Goal: Task Accomplishment & Management: Complete application form

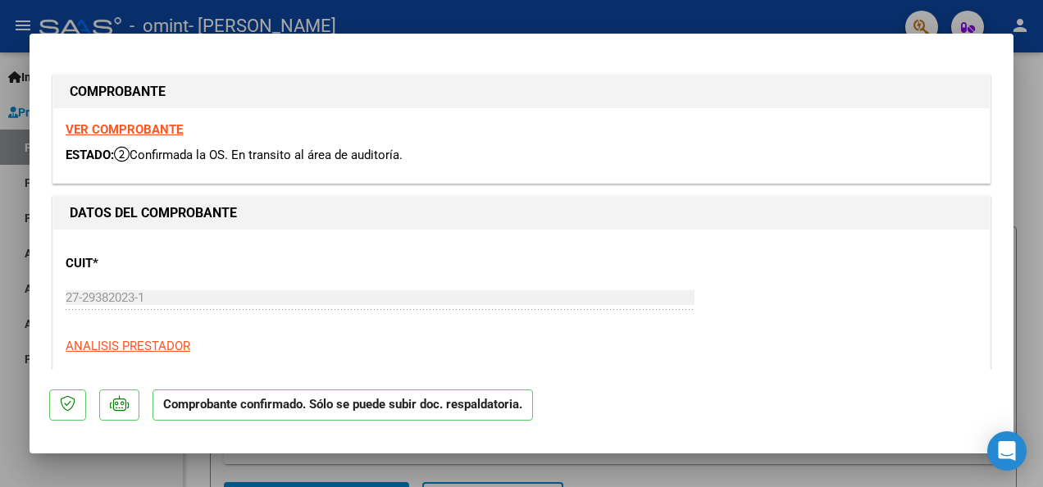
click at [111, 128] on strong "VER COMPROBANTE" at bounding box center [124, 129] width 117 height 15
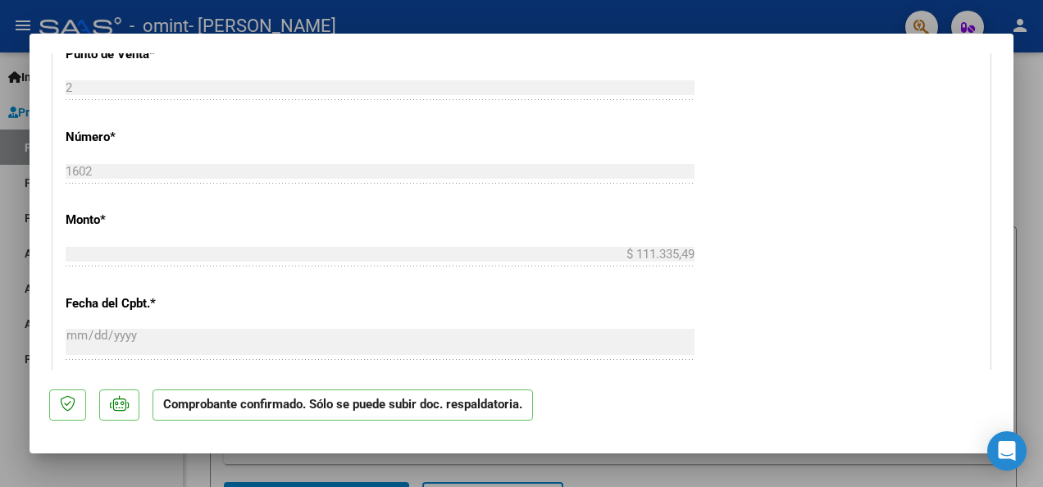
scroll to position [568, 0]
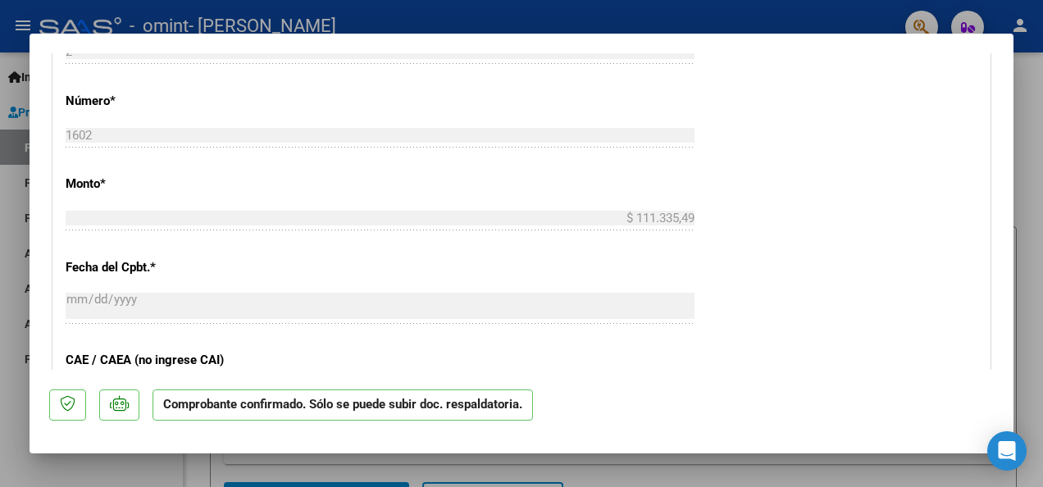
click at [1039, 130] on div at bounding box center [521, 243] width 1043 height 487
type input "$ 0,00"
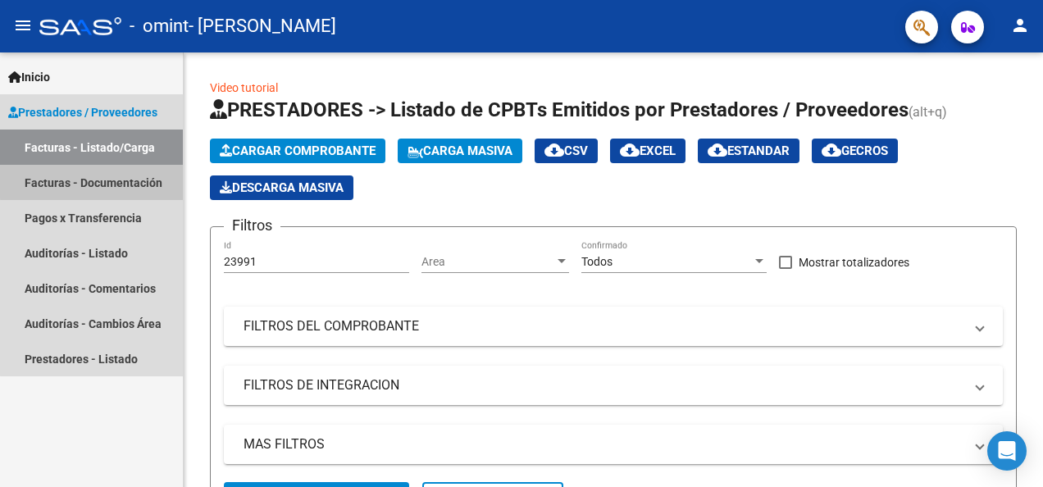
click at [98, 181] on link "Facturas - Documentación" at bounding box center [91, 182] width 183 height 35
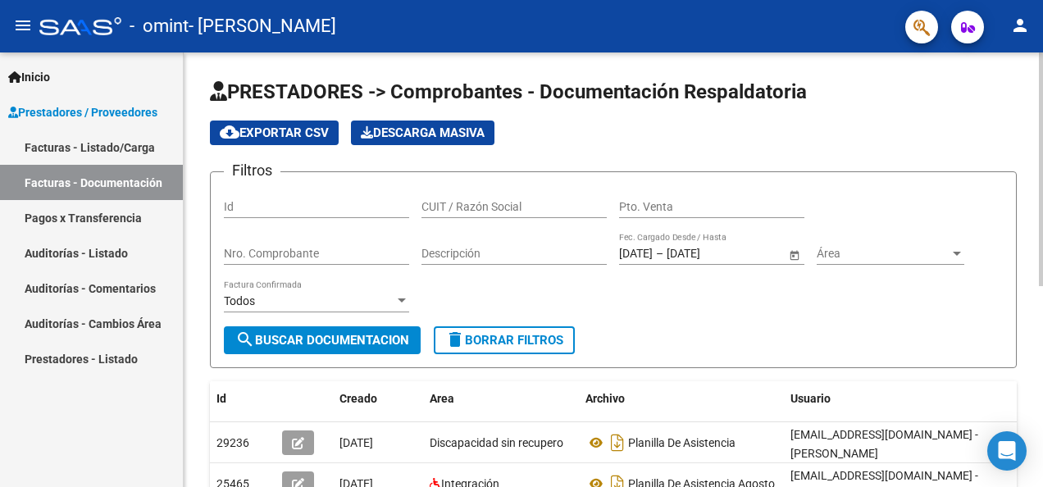
scroll to position [107, 0]
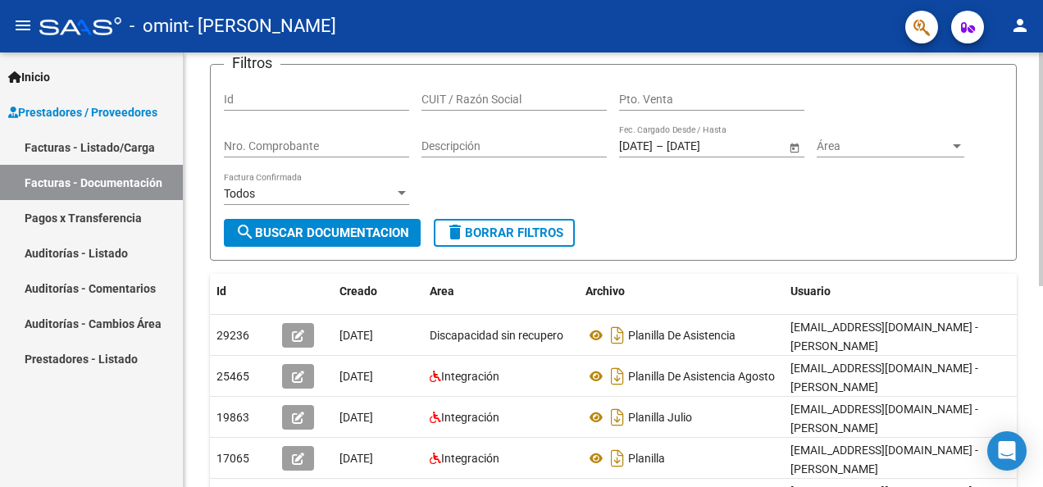
click at [1036, 299] on div "PRESTADORES -> Comprobantes - Documentación Respaldatoria cloud_download Export…" at bounding box center [615, 343] width 863 height 797
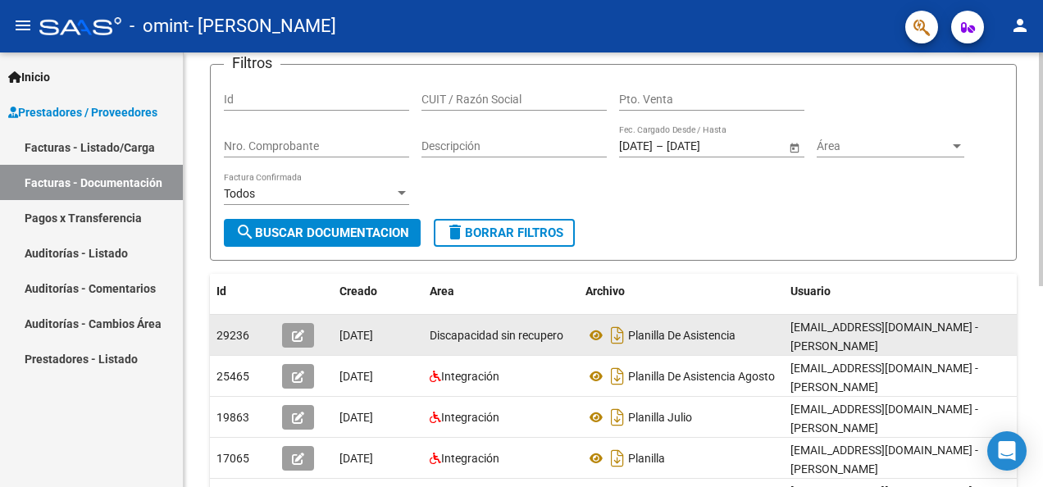
click at [297, 331] on icon "button" at bounding box center [298, 335] width 12 height 12
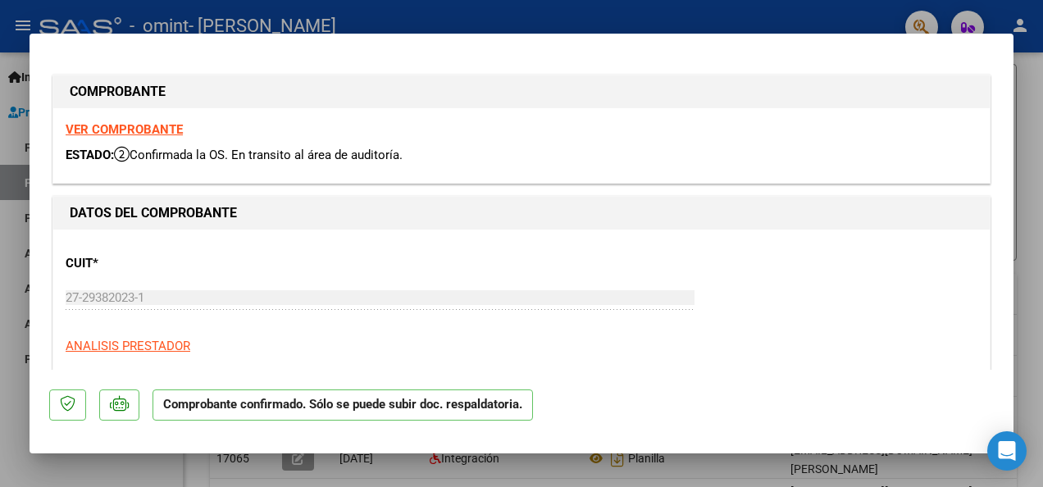
click at [1030, 171] on div at bounding box center [521, 243] width 1043 height 487
type input "$ 0,00"
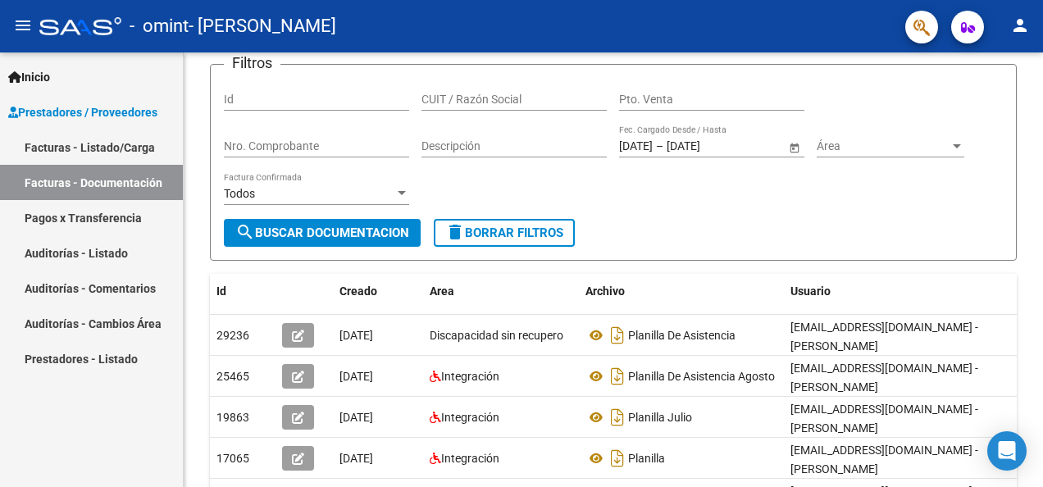
click at [115, 186] on link "Facturas - Documentación" at bounding box center [91, 182] width 183 height 35
click at [102, 141] on link "Facturas - Listado/Carga" at bounding box center [91, 147] width 183 height 35
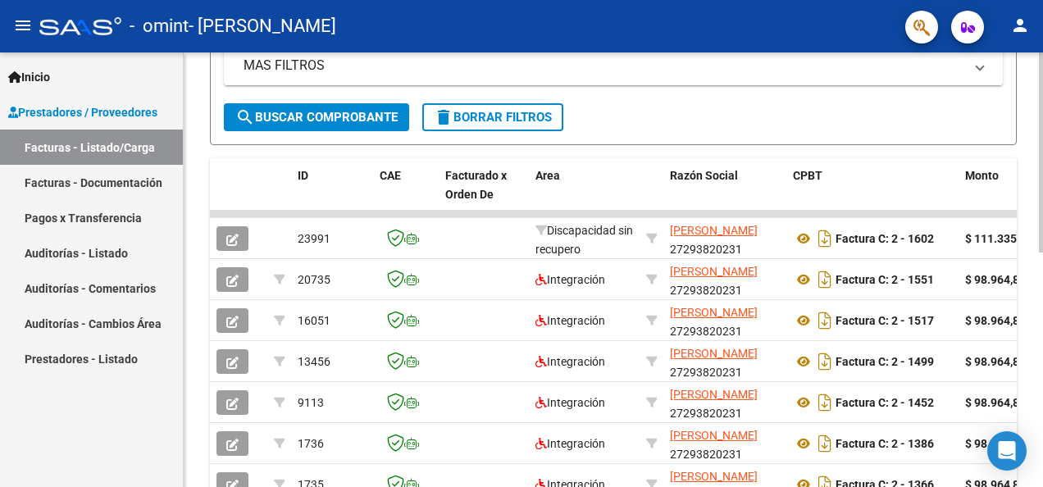
click at [1042, 283] on html "menu - omint - [PERSON_NAME] person Inicio Instructivos Contacto OS Prestadores…" at bounding box center [521, 243] width 1043 height 487
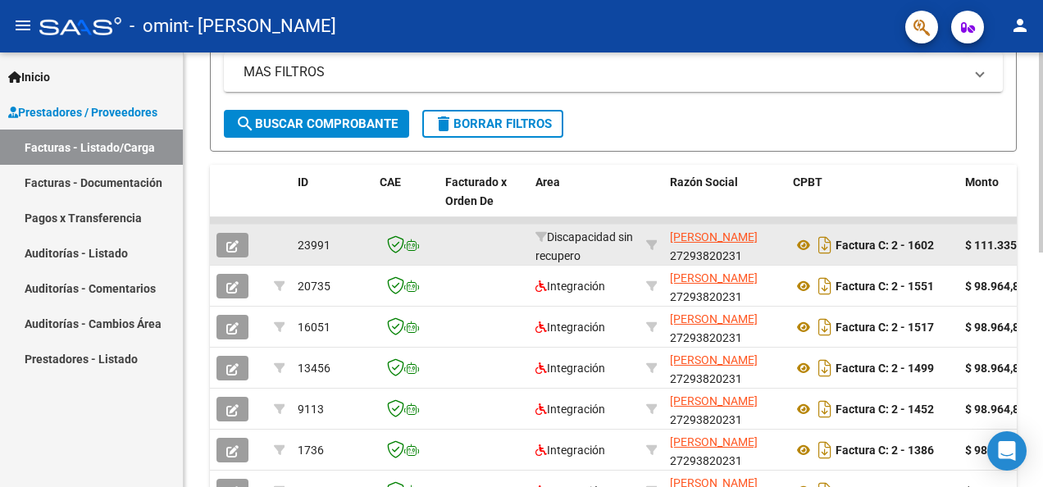
click at [567, 243] on div "Discapacidad sin recupero" at bounding box center [584, 245] width 98 height 34
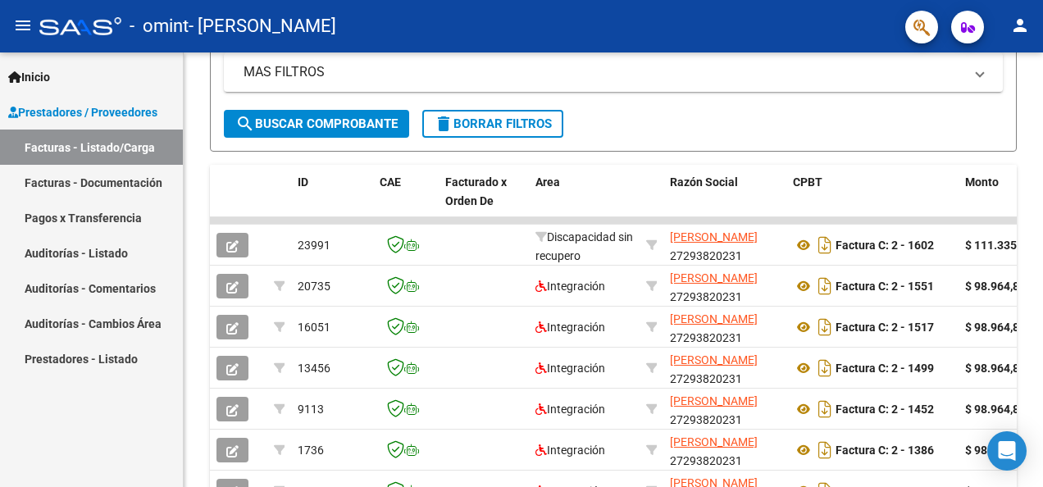
click at [91, 139] on link "Facturas - Listado/Carga" at bounding box center [91, 147] width 183 height 35
click at [70, 181] on link "Facturas - Documentación" at bounding box center [91, 182] width 183 height 35
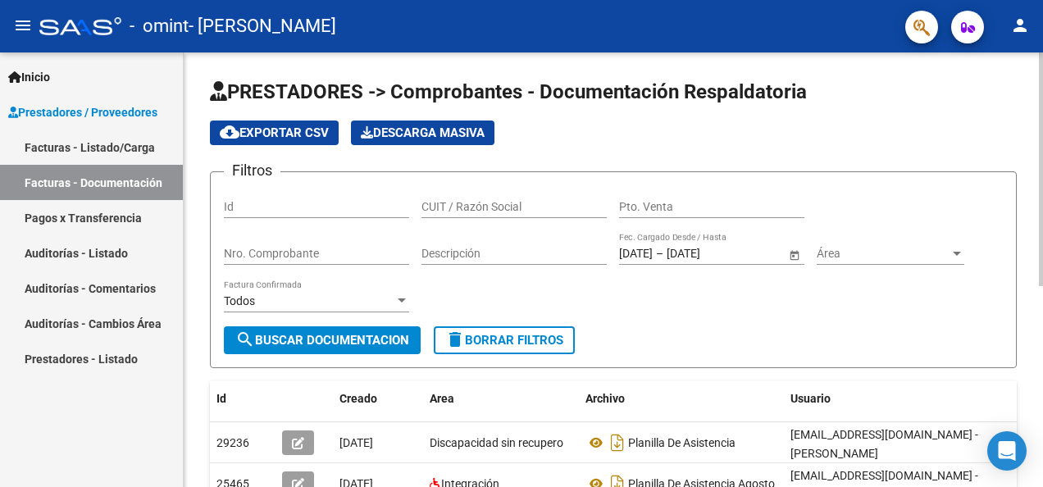
click at [1019, 64] on div "PRESTADORES -> Comprobantes - Documentación Respaldatoria cloud_download Export…" at bounding box center [615, 450] width 863 height 797
click at [93, 144] on link "Facturas - Listado/Carga" at bounding box center [91, 147] width 183 height 35
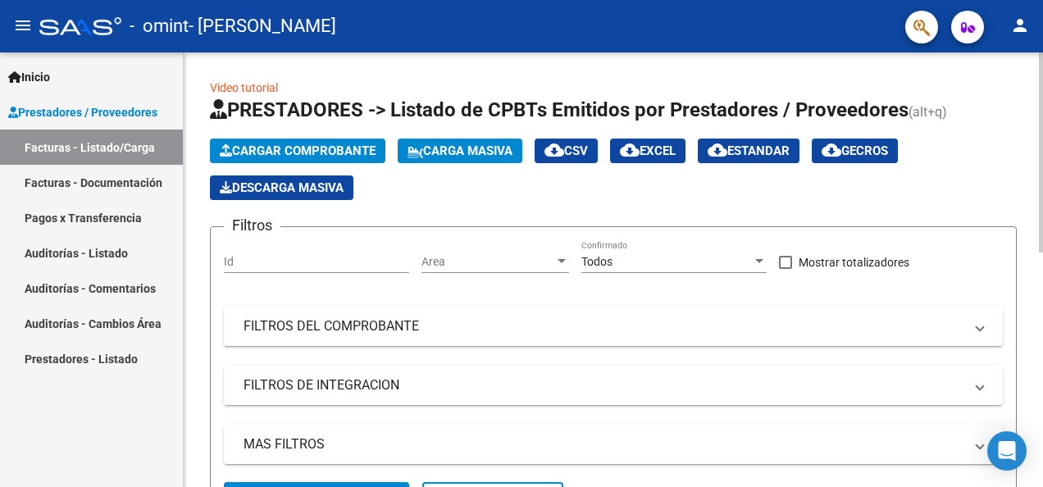
click at [293, 258] on input "Id" at bounding box center [316, 262] width 185 height 14
click at [325, 148] on span "Cargar Comprobante" at bounding box center [298, 150] width 156 height 15
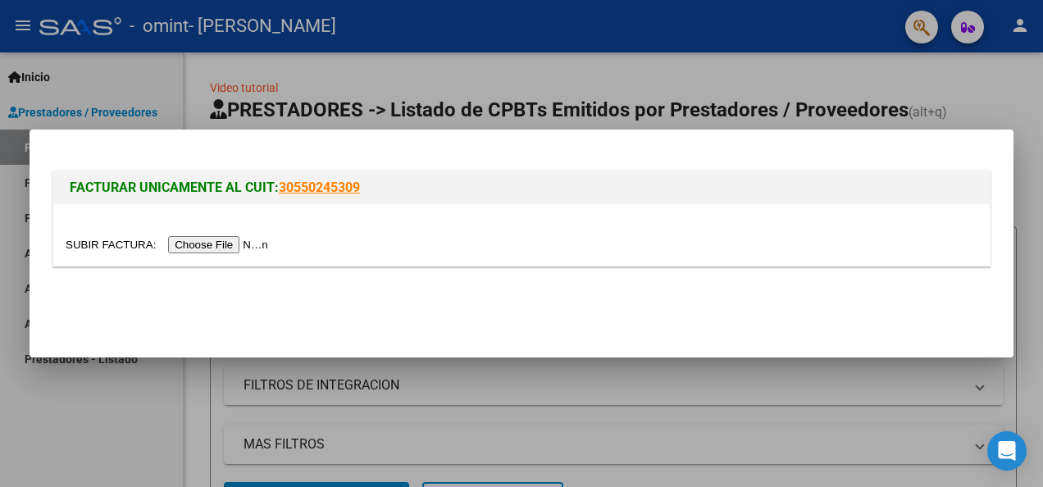
click at [218, 240] on input "file" at bounding box center [169, 244] width 207 height 17
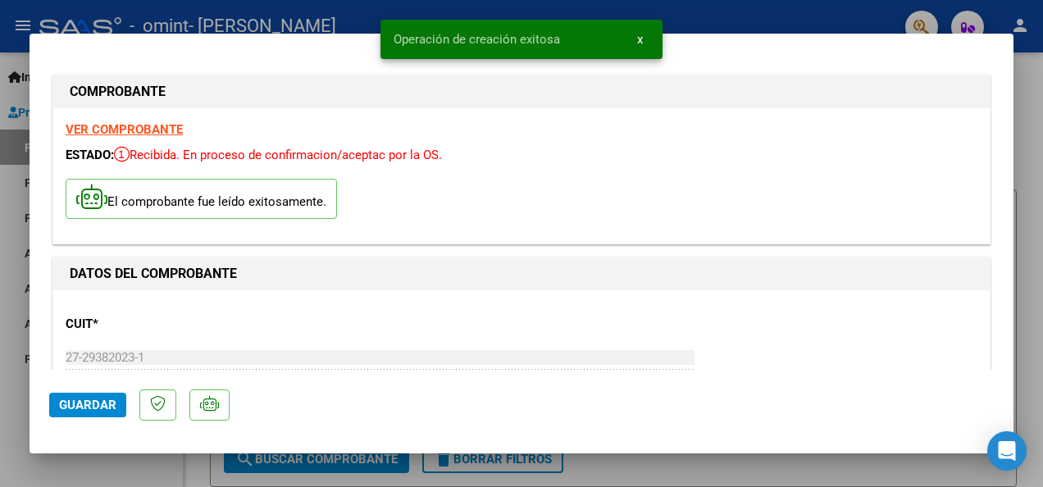
click at [86, 403] on span "Guardar" at bounding box center [87, 405] width 57 height 15
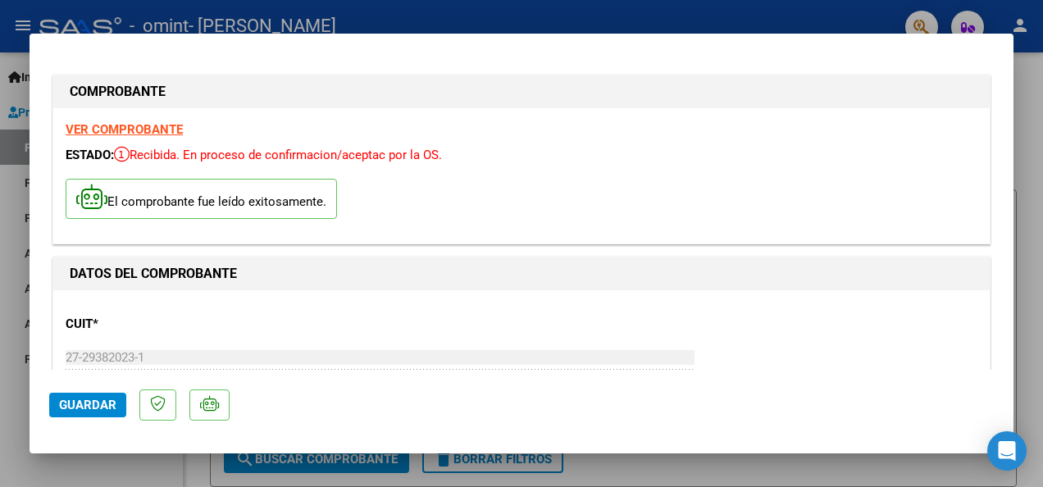
click at [1029, 75] on div at bounding box center [521, 243] width 1043 height 487
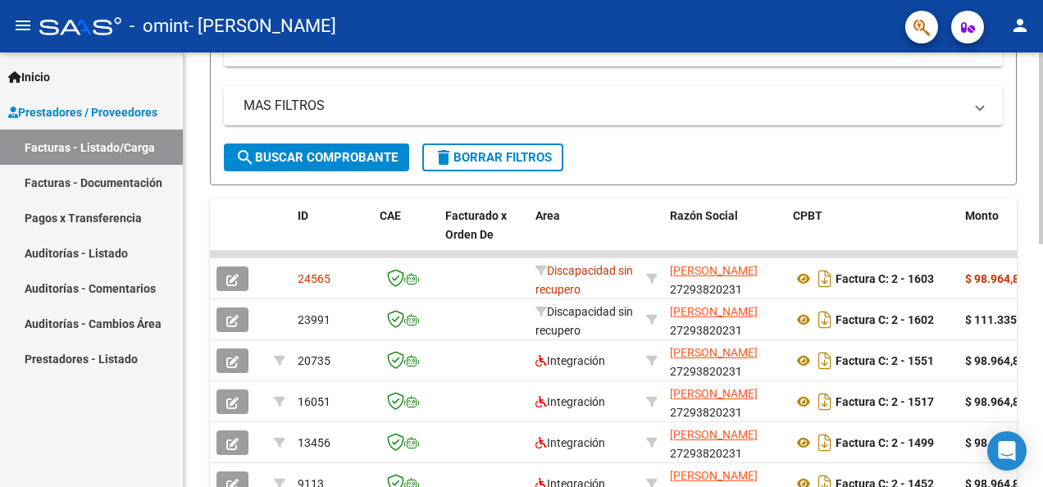
scroll to position [375, 0]
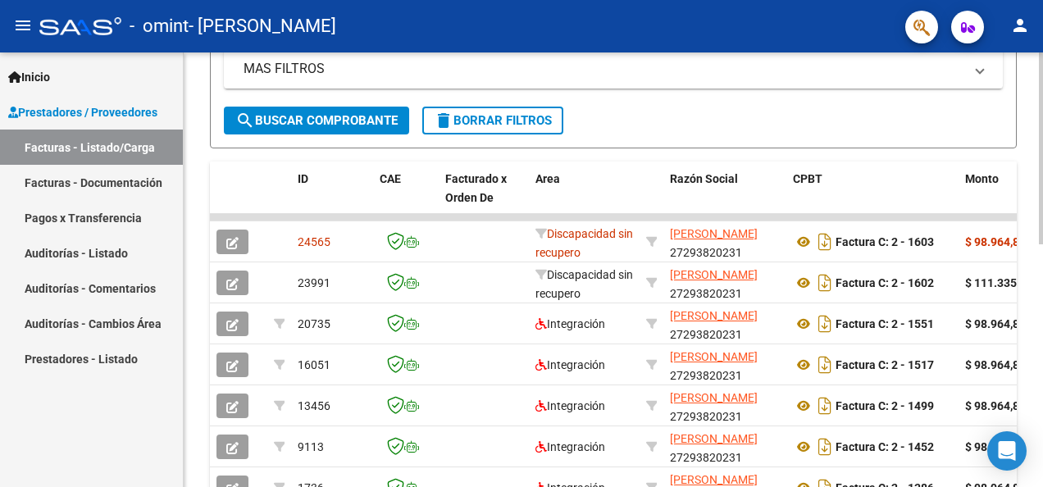
click at [1038, 273] on div "Video tutorial PRESTADORES -> Listado de CPBTs Emitidos por Prestadores / Prove…" at bounding box center [615, 162] width 863 height 971
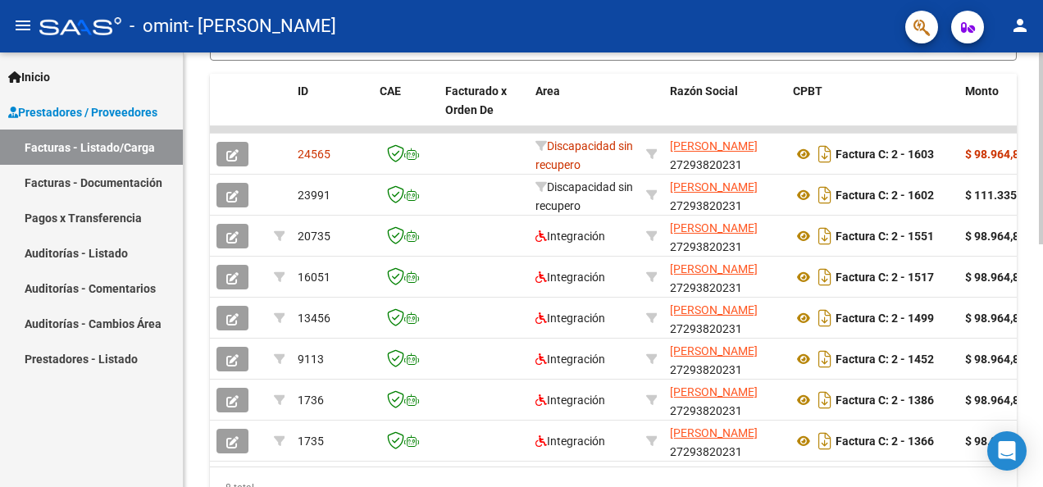
click at [982, 357] on div "Video tutorial PRESTADORES -> Listado de CPBTs Emitidos por Prestadores / Prove…" at bounding box center [615, 74] width 863 height 971
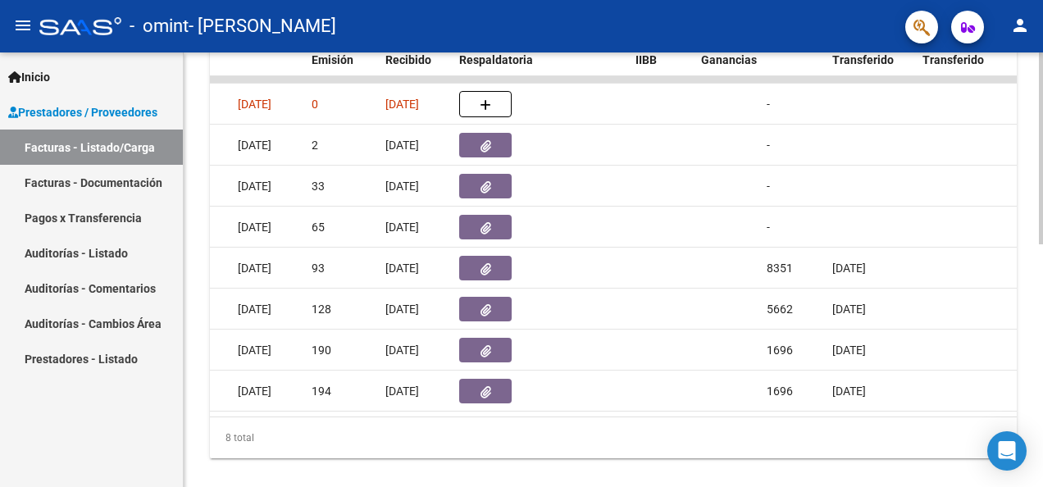
scroll to position [0, 825]
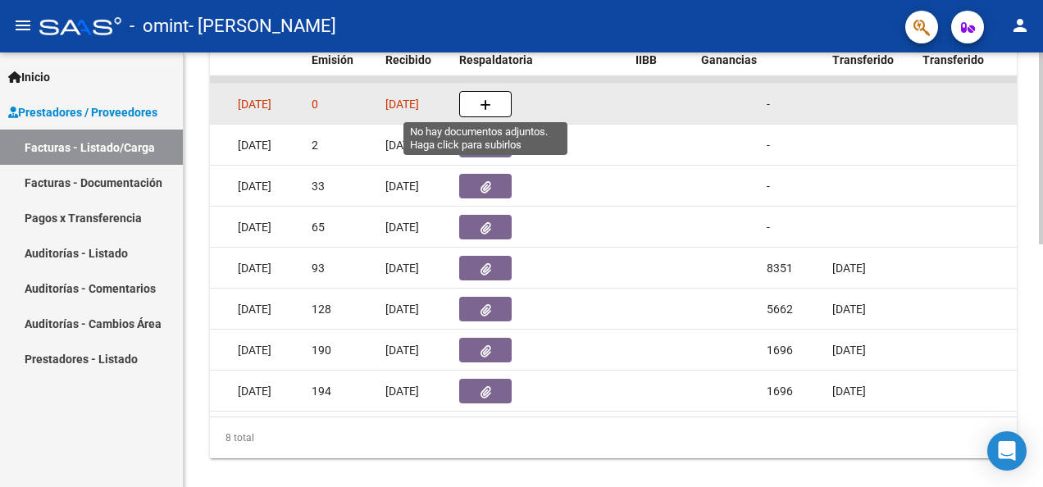
click at [480, 99] on icon "button" at bounding box center [484, 105] width 11 height 12
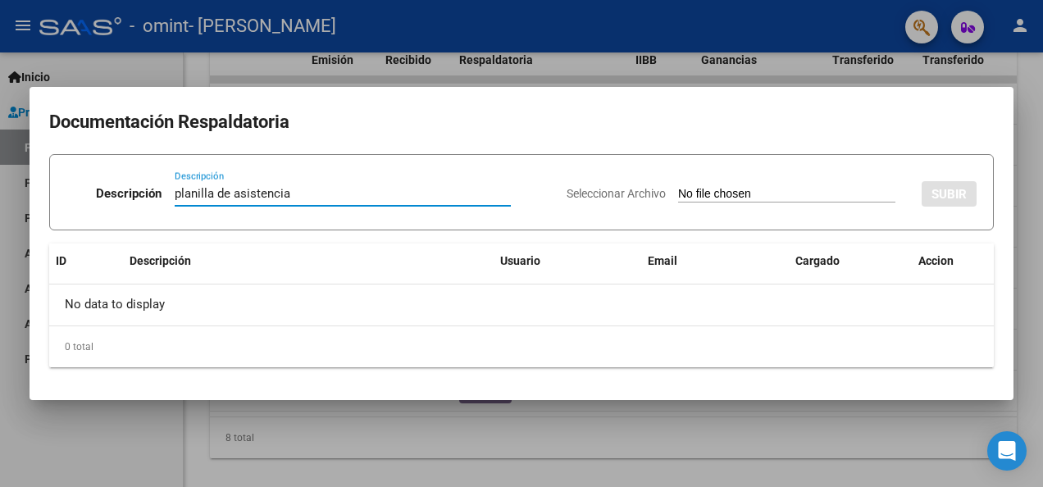
type input "planilla de asistencia"
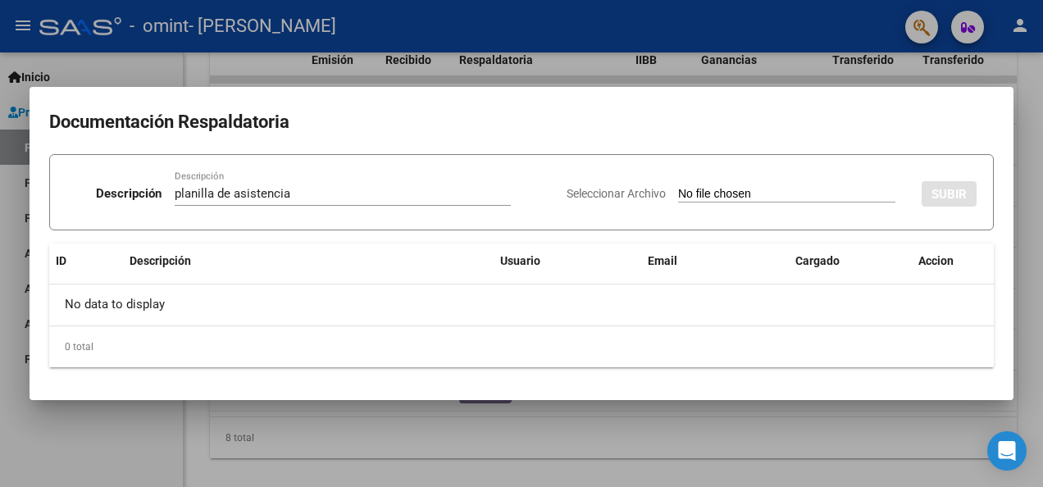
click at [610, 193] on span "Seleccionar Archivo" at bounding box center [615, 193] width 99 height 13
click at [678, 193] on input "Seleccionar Archivo" at bounding box center [786, 195] width 217 height 16
type input "C:\fakepath\planilla Celes sept.pdf"
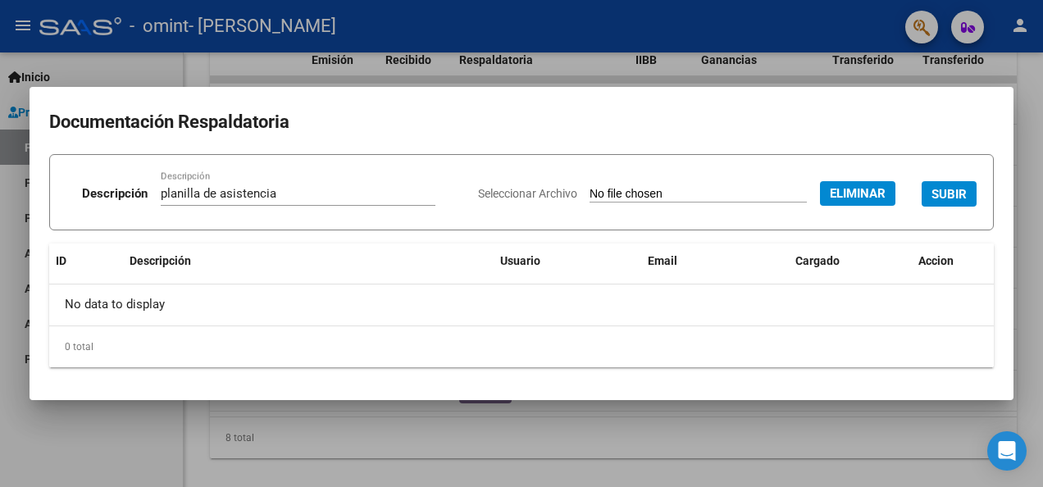
click at [953, 191] on span "SUBIR" at bounding box center [948, 194] width 35 height 15
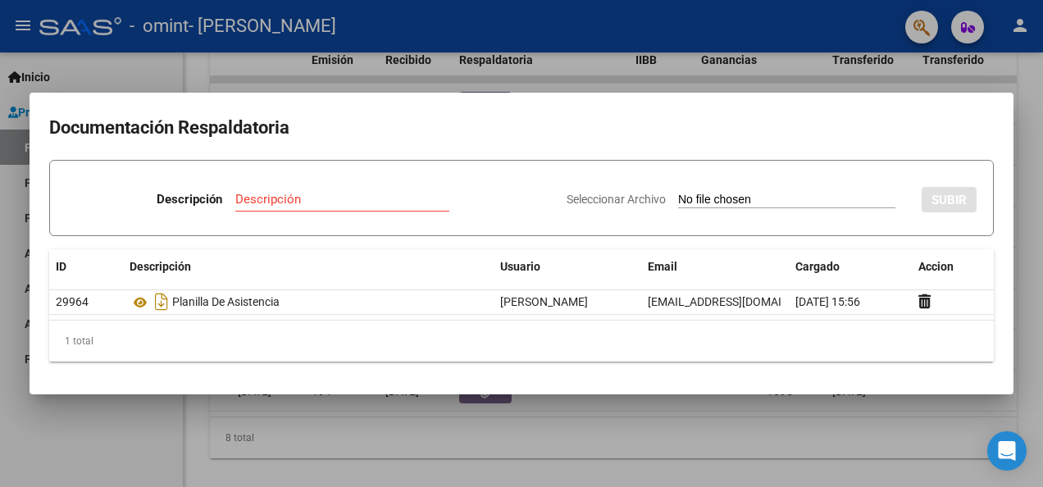
click at [724, 425] on div at bounding box center [521, 243] width 1043 height 487
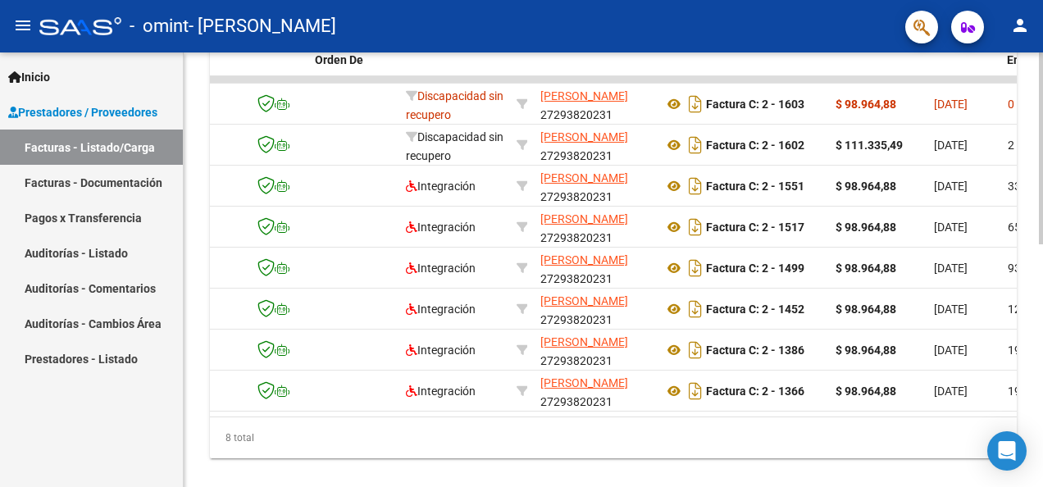
scroll to position [0, 0]
